Goal: Find contact information: Find contact information

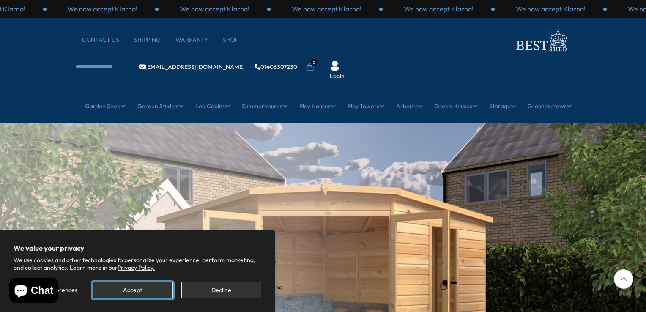
click at [137, 288] on button "Accept" at bounding box center [133, 290] width 80 height 16
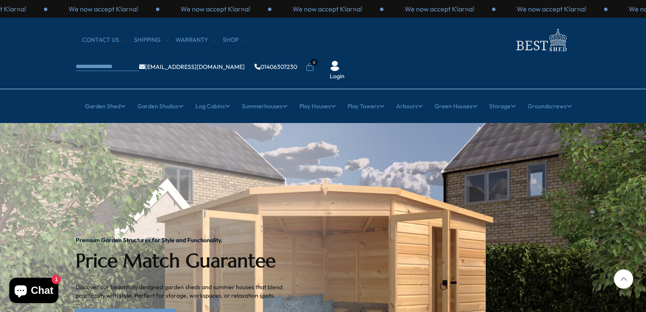
click at [338, 54] on ul "info@bestshed.co.uk 01406307230 0 Login" at bounding box center [222, 67] width 293 height 27
click at [27, 35] on div "CONTACT US Shipping Warranty Shop info@bestshed.co.uk 01406307230 0 Login" at bounding box center [323, 53] width 646 height 71
